Goal: Task Accomplishment & Management: Complete application form

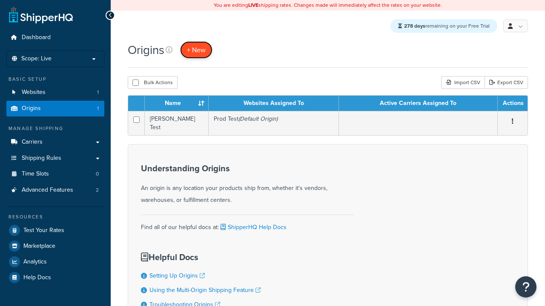
click at [197, 50] on span "+ New" at bounding box center [196, 50] width 19 height 10
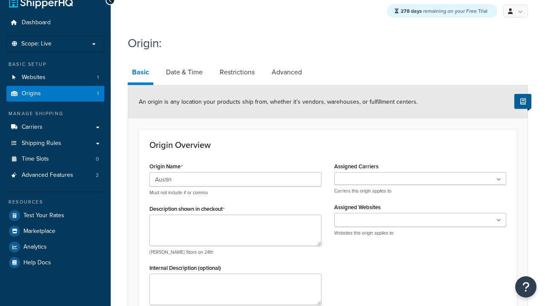
type input "Austin"
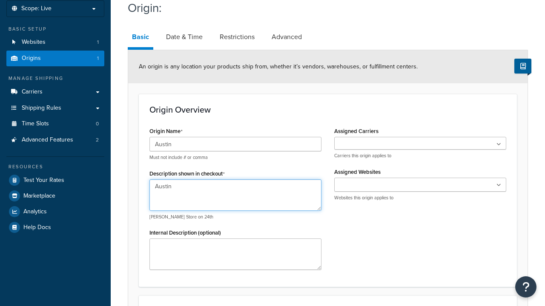
type textarea "Austin"
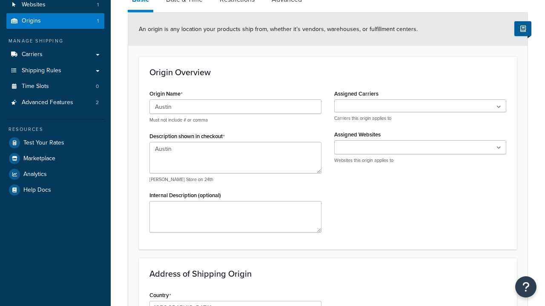
type input "Test Street"
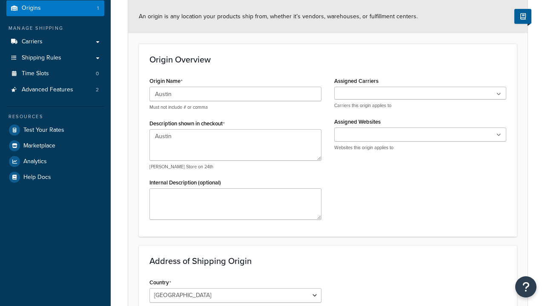
type input "Austin"
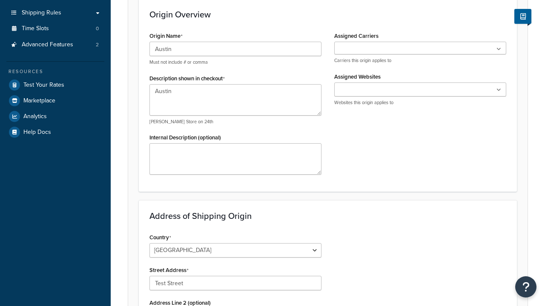
select select "43"
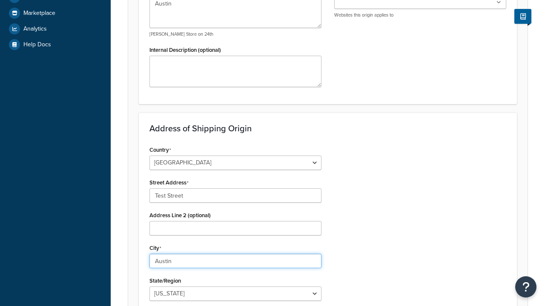
type input "Austin"
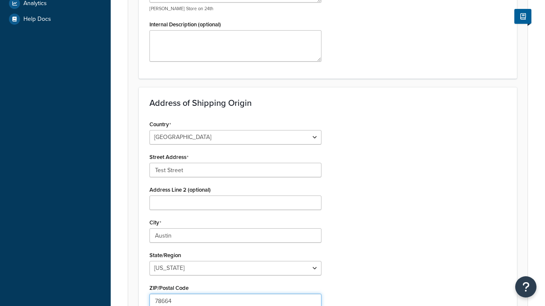
type input "78664"
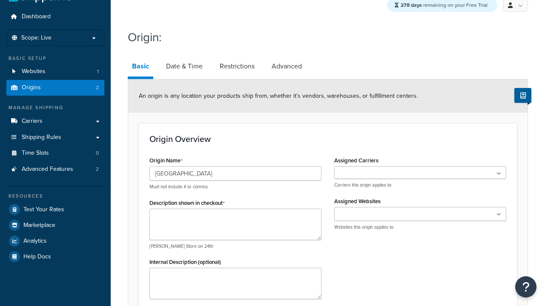
type input "[GEOGRAPHIC_DATA]"
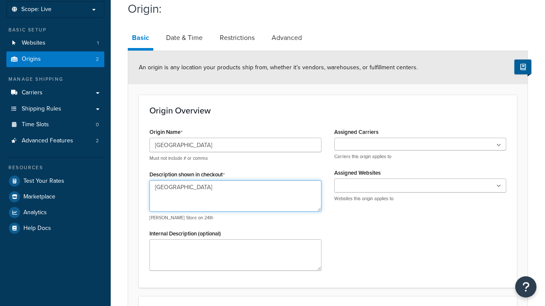
type textarea "[GEOGRAPHIC_DATA]"
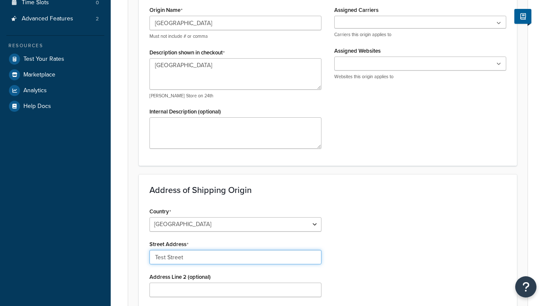
type input "Test Street"
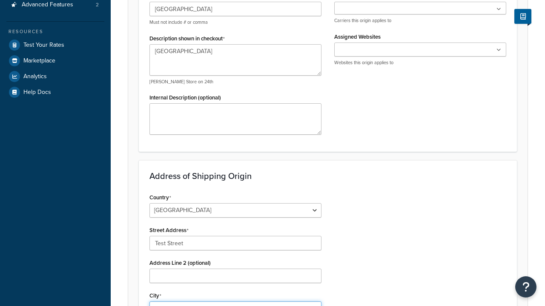
type input "Austin"
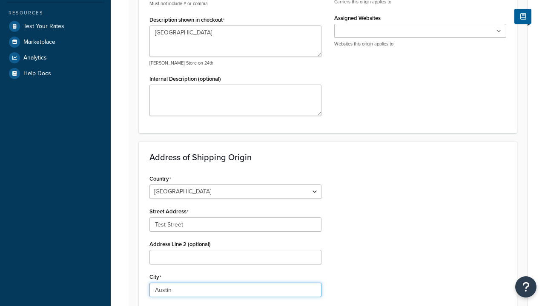
select select "43"
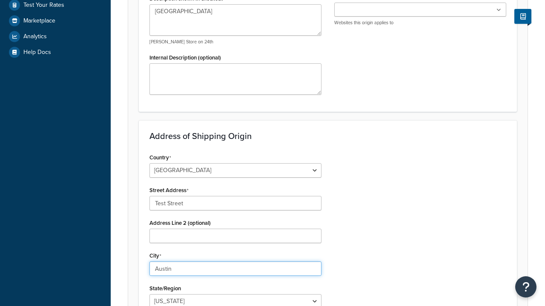
type input "Austin"
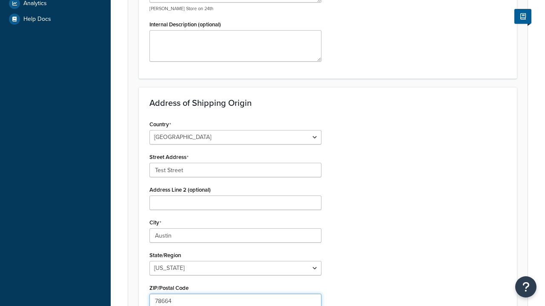
type input "78664"
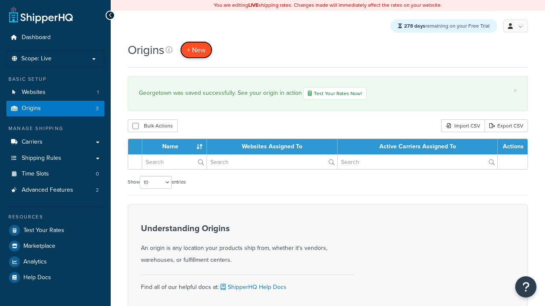
click at [197, 50] on span "+ New" at bounding box center [196, 50] width 19 height 10
